Goal: Find specific page/section

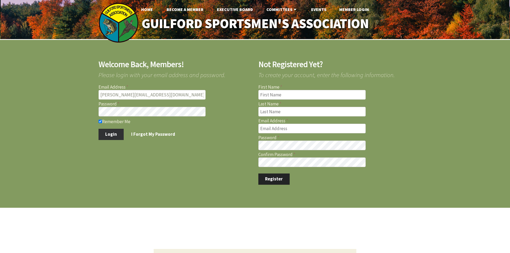
type input "[PERSON_NAME][EMAIL_ADDRESS][DOMAIN_NAME]"
click at [107, 136] on button "Login" at bounding box center [111, 134] width 25 height 11
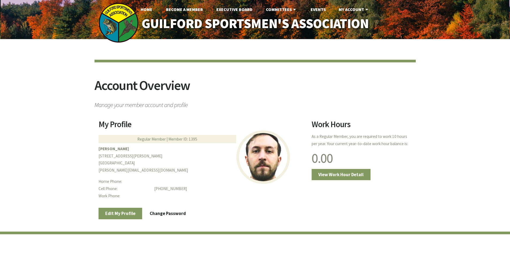
click at [45, 177] on div "Account Overview Manage your member account and profile My Profile Regular Memb…" at bounding box center [255, 174] width 510 height 271
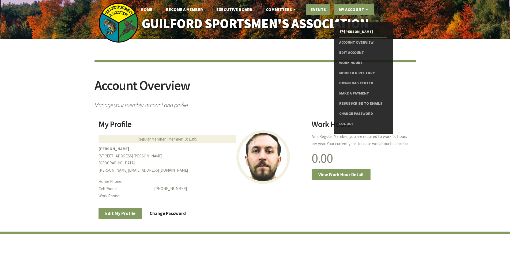
click at [317, 7] on link "Events" at bounding box center [319, 9] width 24 height 11
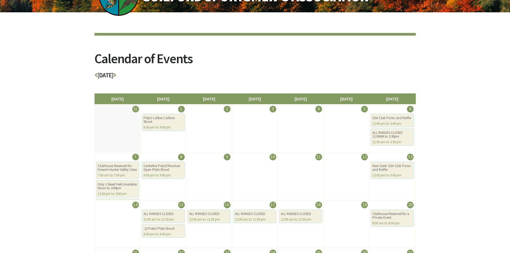
click at [453, 137] on div "Calendar of Events September 2025 Sunday Monday Tuesday Wednesday Thursday Frid…" at bounding box center [255, 184] width 510 height 344
